Goal: Transaction & Acquisition: Purchase product/service

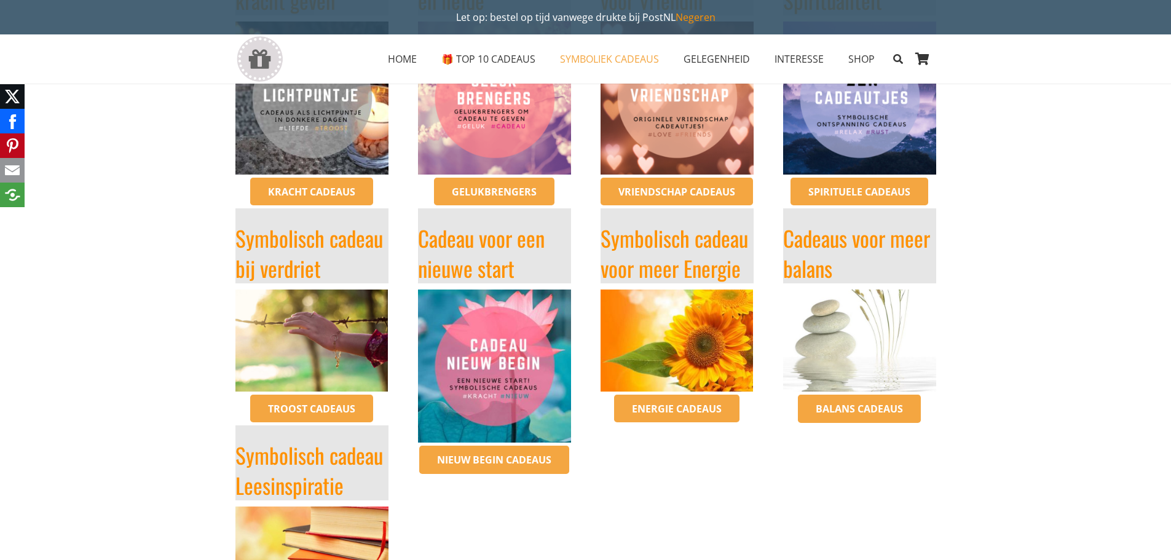
scroll to position [408, 0]
click at [509, 356] on img "Cadeau afscheid nieuw begin - bestel op inspirerendwinkelen.nl" at bounding box center [494, 365] width 153 height 153
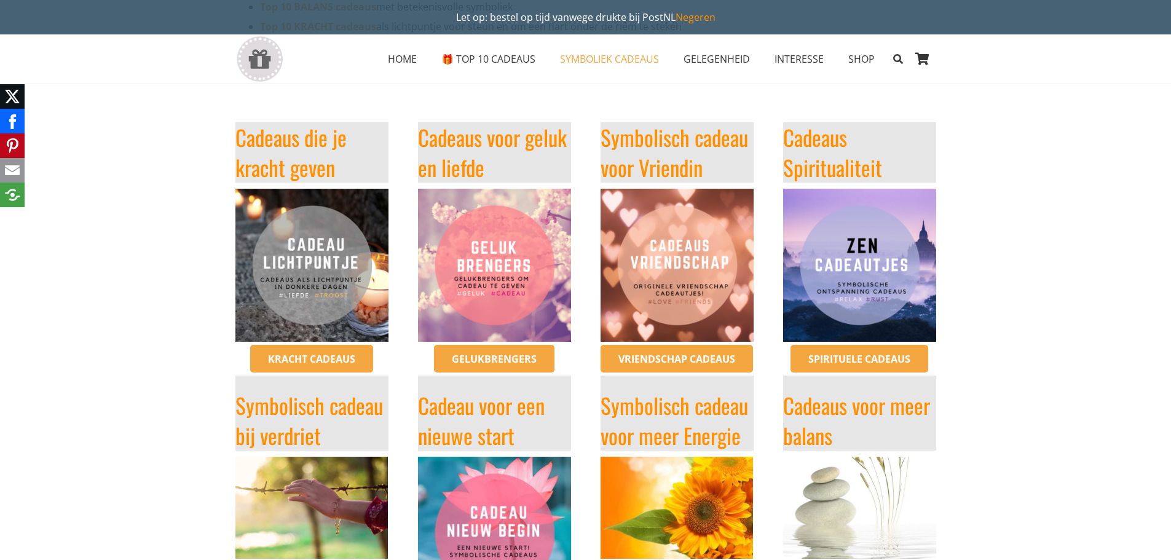
scroll to position [239, 0]
click at [662, 219] on img "cadeaus vriendschap symbolisch vriending cadeau origineel inspirerendwinkelen" at bounding box center [677, 265] width 153 height 153
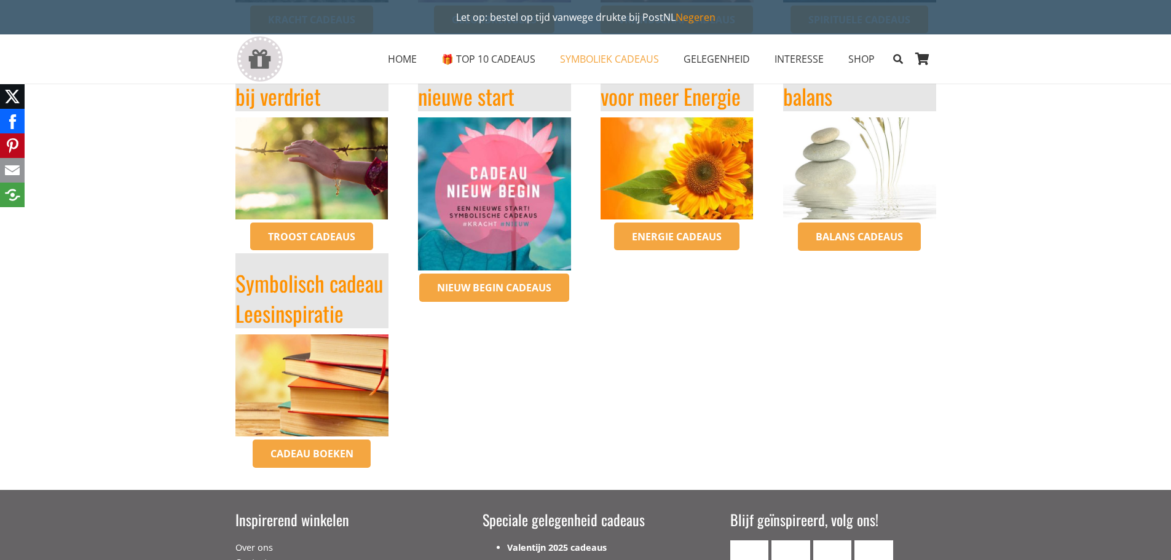
scroll to position [604, 0]
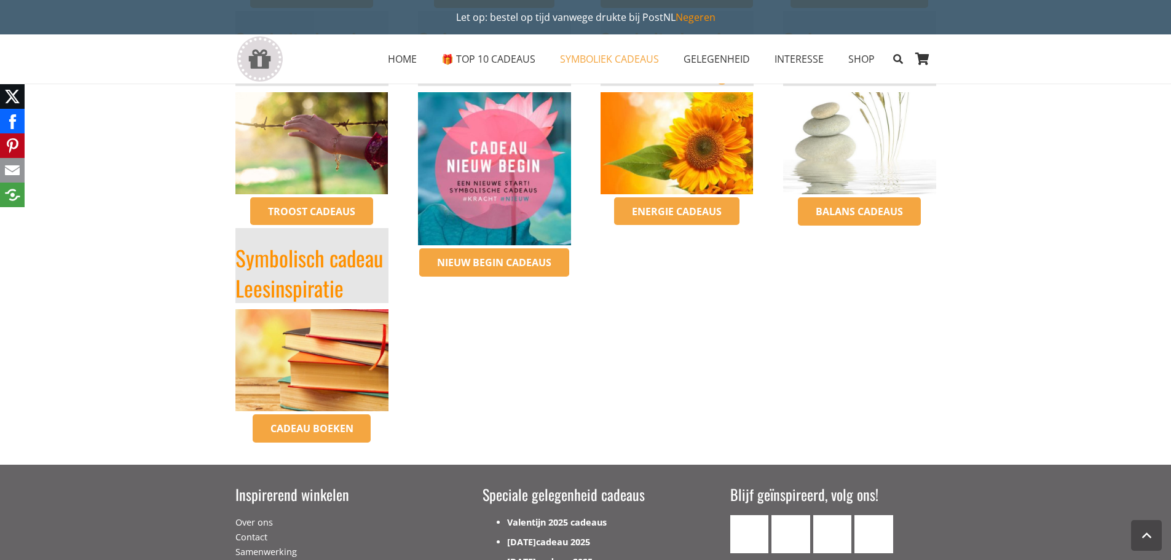
click at [507, 212] on img "Cadeau afscheid nieuw begin - bestel op inspirerendwinkelen.nl" at bounding box center [494, 168] width 153 height 153
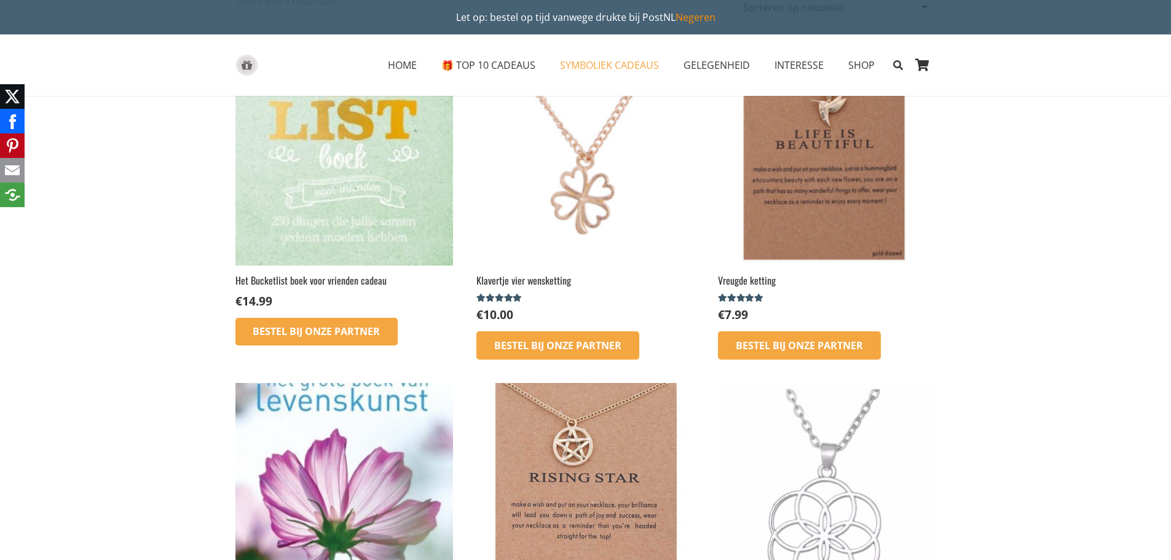
scroll to position [1, 0]
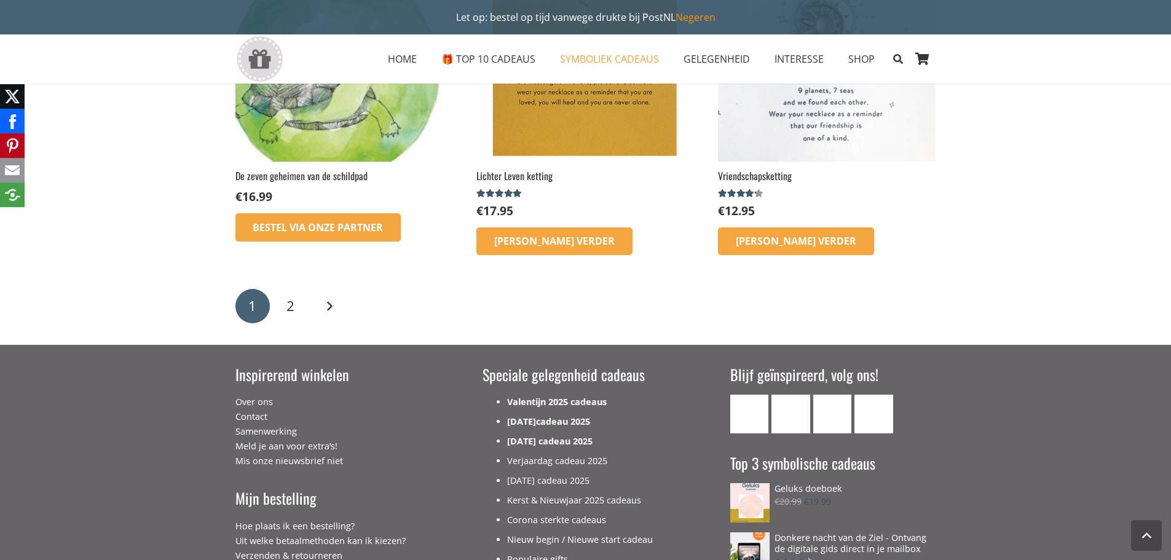
scroll to position [1898, 0]
click at [334, 309] on link "Volgende" at bounding box center [329, 305] width 34 height 34
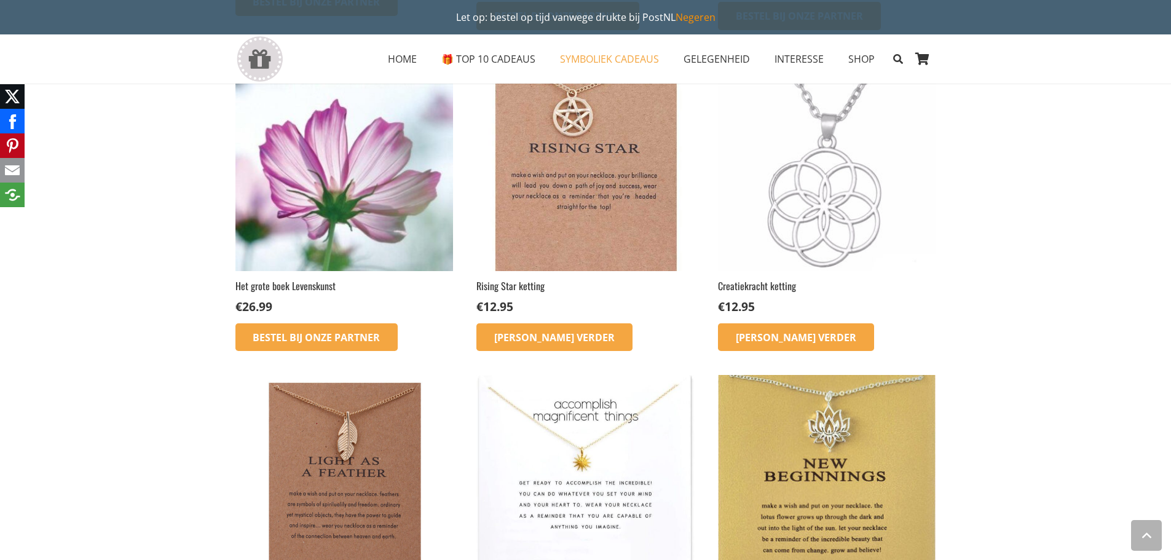
scroll to position [756, 0]
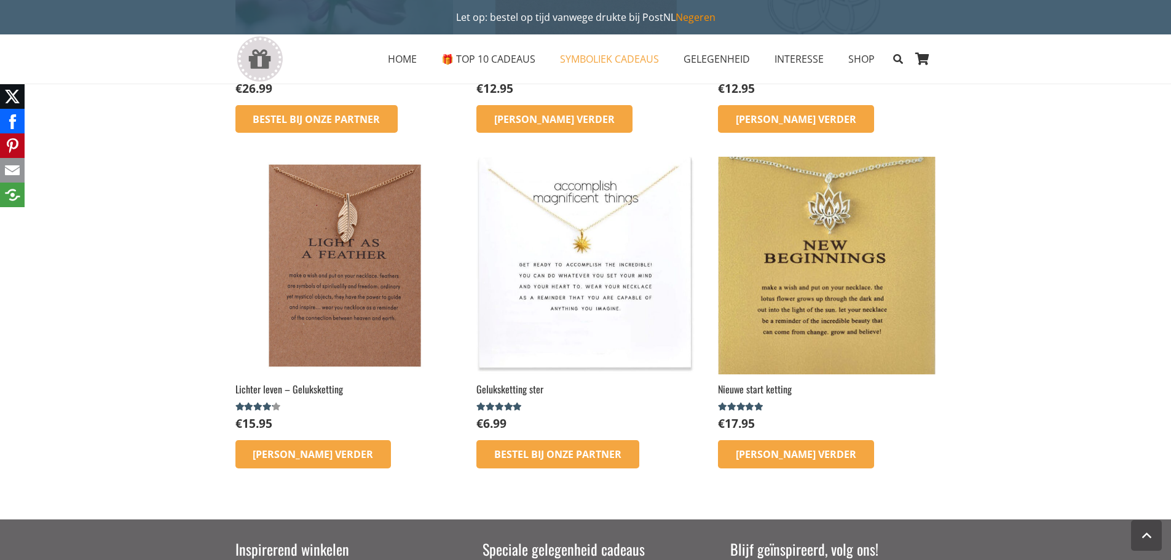
click at [809, 305] on img at bounding box center [827, 266] width 218 height 218
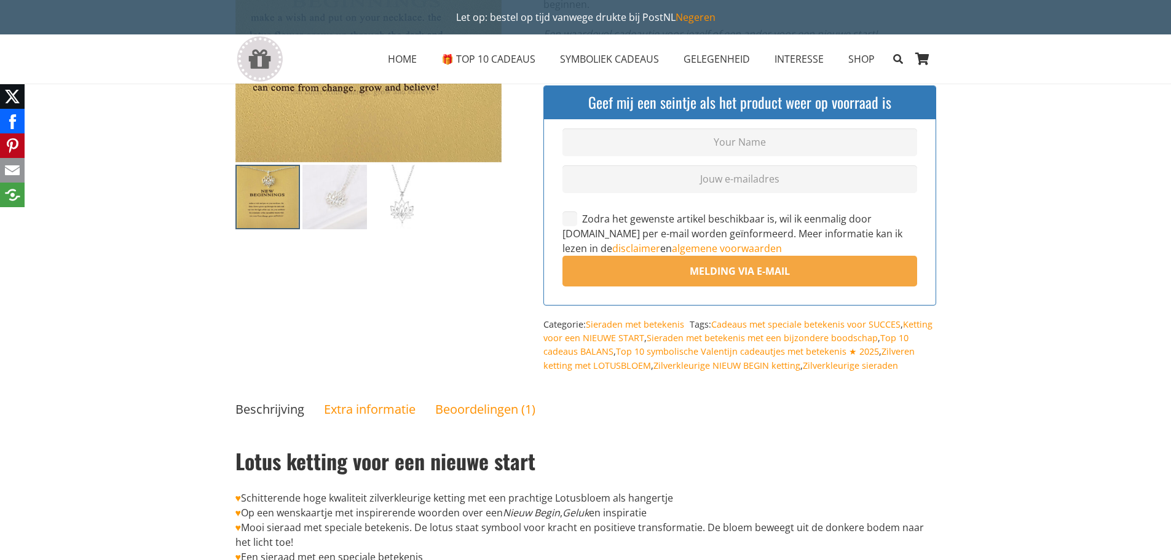
scroll to position [350, 0]
